Goal: Communication & Community: Answer question/provide support

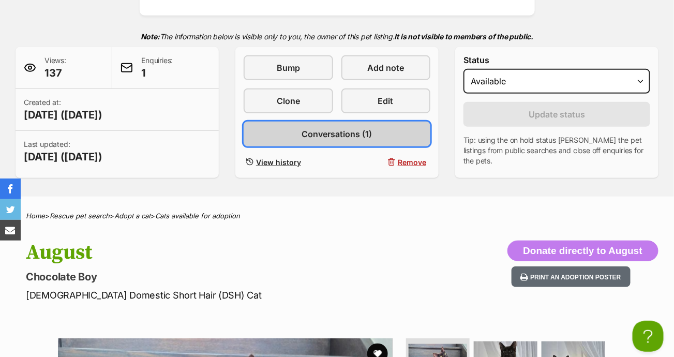
click at [369, 133] on span "Conversations (1)" at bounding box center [337, 134] width 70 height 12
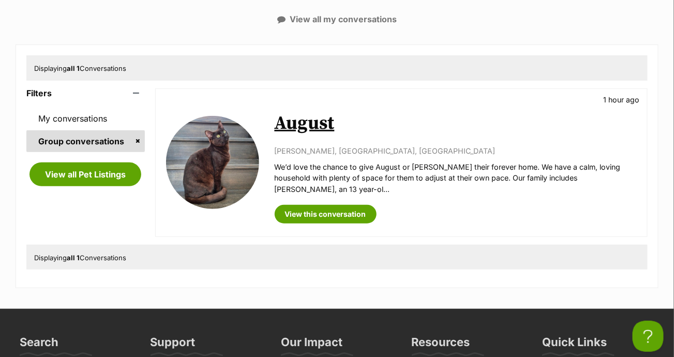
scroll to position [155, 0]
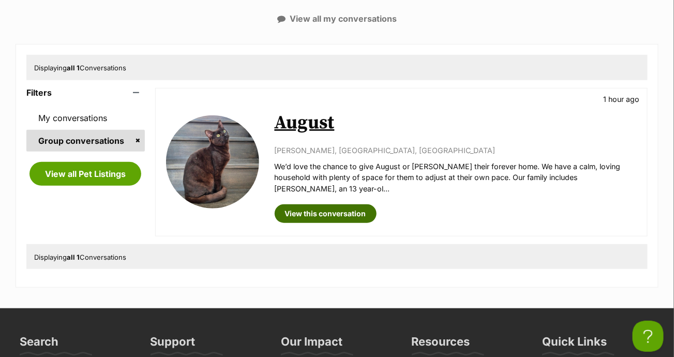
click at [360, 204] on link "View this conversation" at bounding box center [326, 213] width 102 height 19
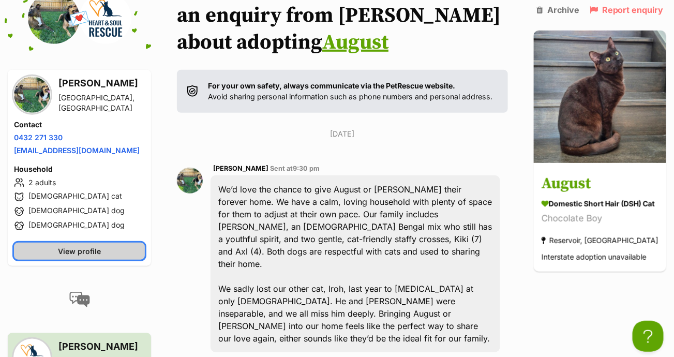
click at [101, 257] on span "View profile" at bounding box center [79, 251] width 43 height 11
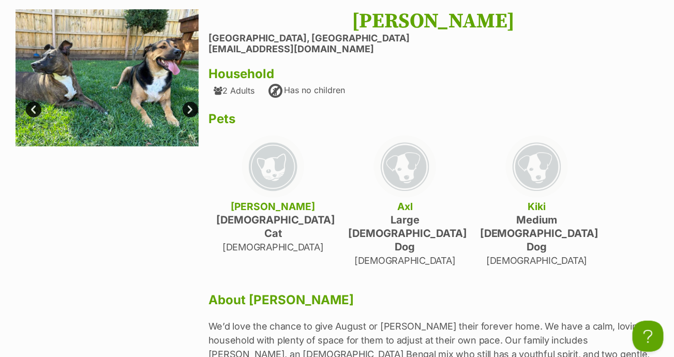
scroll to position [104, 0]
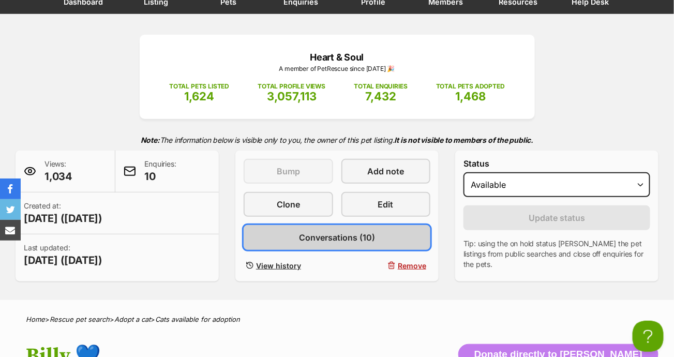
click at [322, 231] on span "Conversations (10)" at bounding box center [337, 237] width 76 height 12
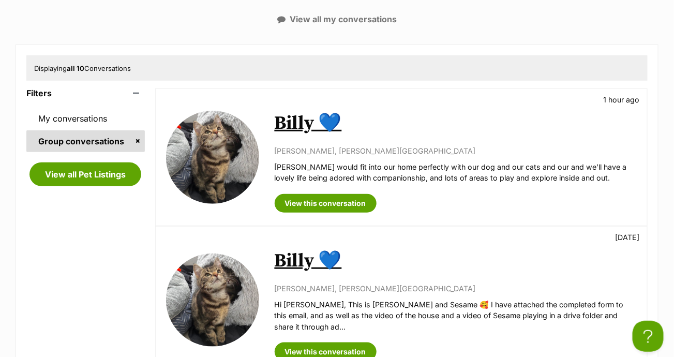
scroll to position [155, 0]
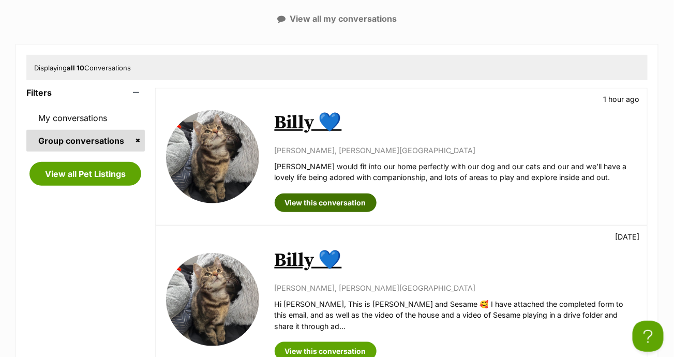
click at [324, 203] on link "View this conversation" at bounding box center [326, 203] width 102 height 19
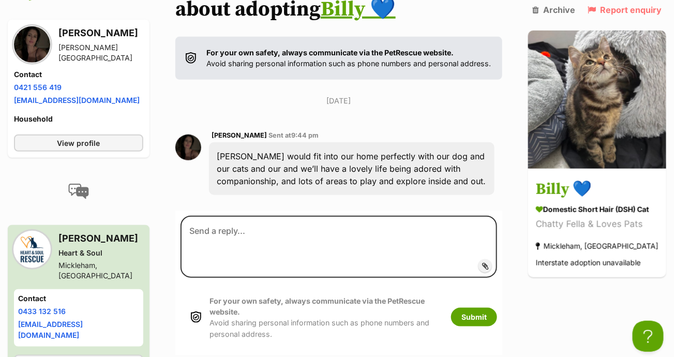
scroll to position [189, 0]
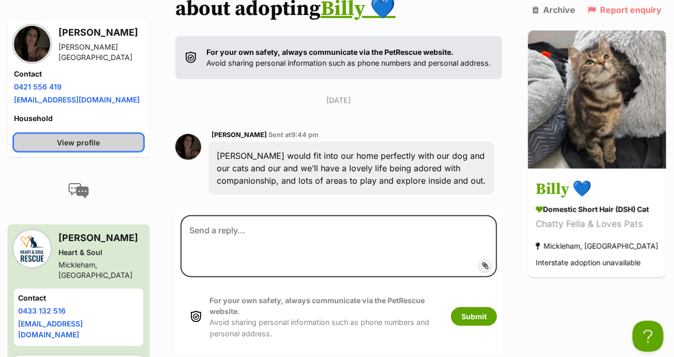
click at [114, 148] on link "View profile" at bounding box center [78, 142] width 129 height 17
